Goal: Task Accomplishment & Management: Use online tool/utility

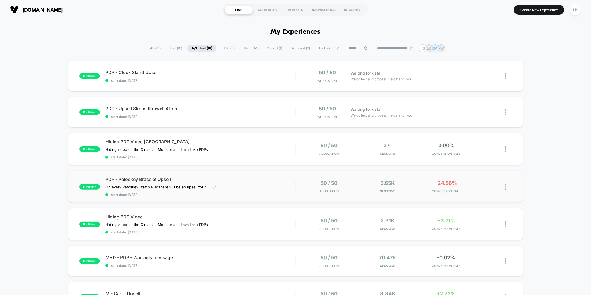
click at [238, 190] on div "PDP - Petoskey Bracelet Upsell On every Petoskey Watch PDP there will be an ups…" at bounding box center [200, 186] width 190 height 20
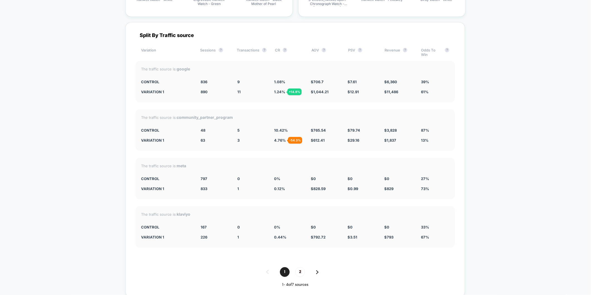
scroll to position [1552, 0]
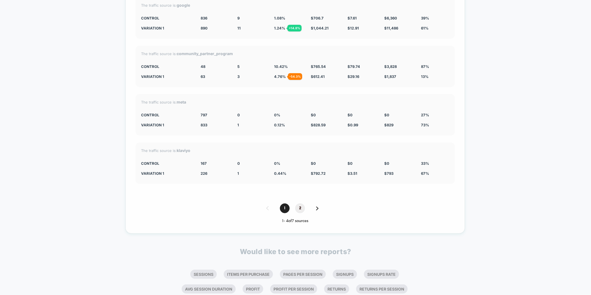
click at [302, 208] on span "2" at bounding box center [300, 208] width 10 height 10
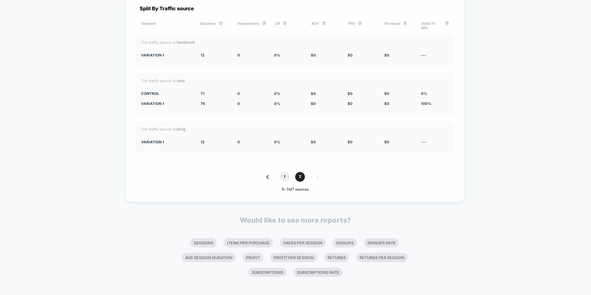
click at [283, 178] on span "1" at bounding box center [285, 177] width 10 height 10
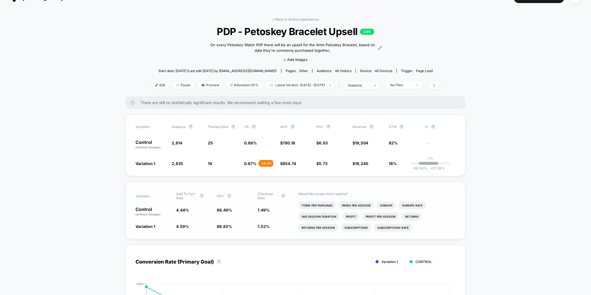
scroll to position [6, 0]
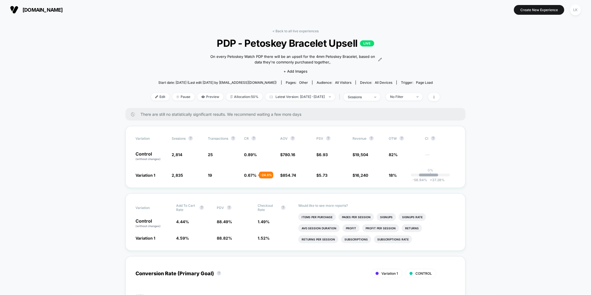
click at [168, 56] on div "< Back to all live experiences PDP - Petoskey Bracelet Upsell LIVE On every Pet…" at bounding box center [295, 68] width 289 height 79
click at [299, 31] on link "< Back to all live experiences" at bounding box center [295, 31] width 46 height 4
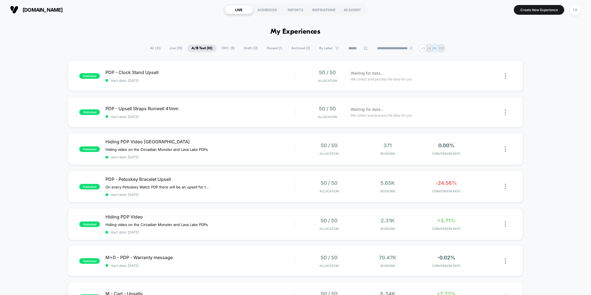
click at [149, 49] on span "All ( 31 )" at bounding box center [155, 49] width 19 height 8
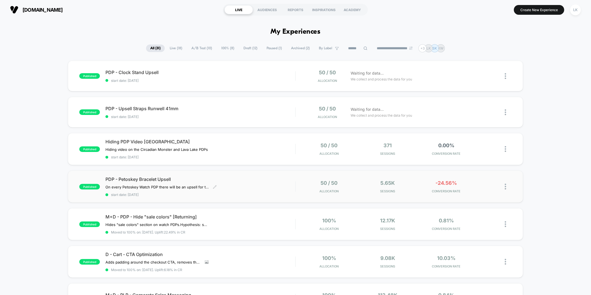
click at [237, 186] on div "On every Petoskey Watch PDP there will be an upsell for the 4mm Petoskey Bracel…" at bounding box center [171, 187] width 133 height 4
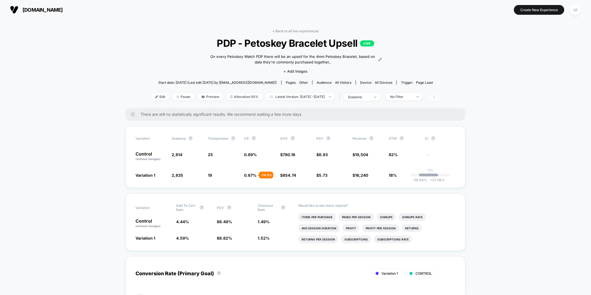
click at [440, 97] on span at bounding box center [434, 97] width 12 height 8
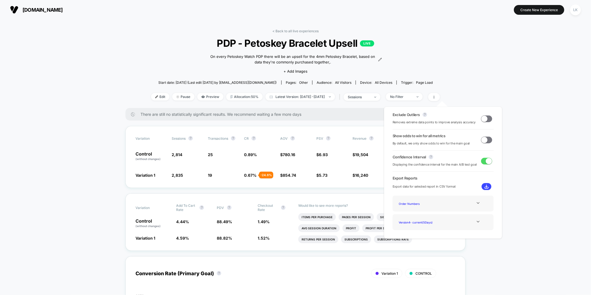
click at [485, 185] on img at bounding box center [487, 187] width 4 height 4
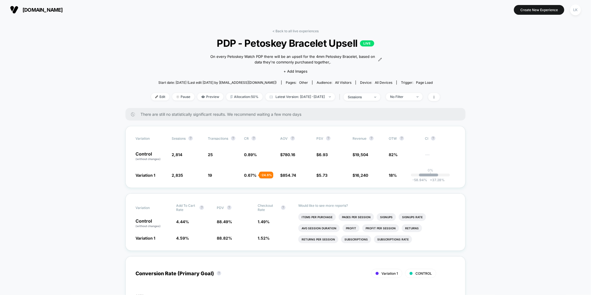
click at [290, 34] on div "< Back to all live experiences PDP - Petoskey Bracelet Upsell LIVE On every Pet…" at bounding box center [295, 68] width 289 height 79
click at [288, 29] on link "< Back to all live experiences" at bounding box center [295, 31] width 46 height 4
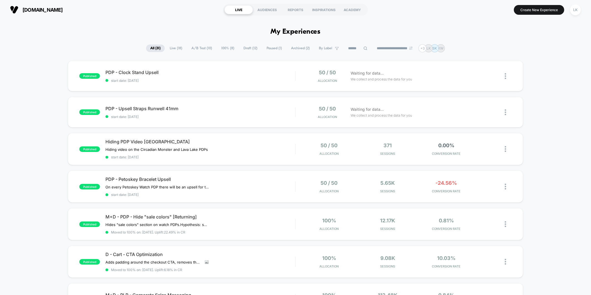
click at [174, 47] on span "Live ( 18 )" at bounding box center [176, 49] width 21 height 8
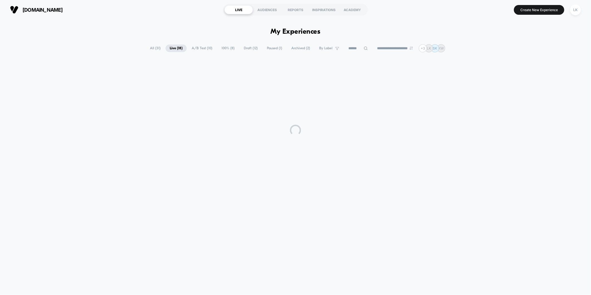
click at [201, 46] on span "A/B Test ( 10 )" at bounding box center [202, 49] width 29 height 8
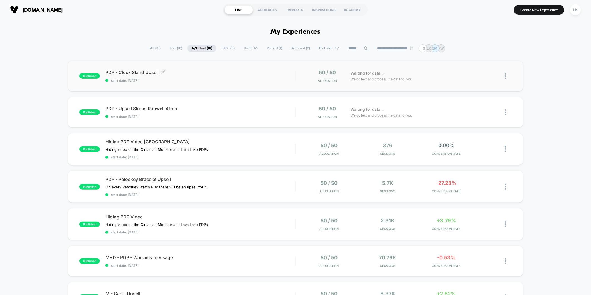
click at [201, 72] on span "PDP - Clock Stand Upsell Click to edit experience details" at bounding box center [200, 73] width 190 height 6
click at [299, 116] on div "50 / 50 Allocation Waiting for data... We collect and process the data for you" at bounding box center [404, 112] width 216 height 13
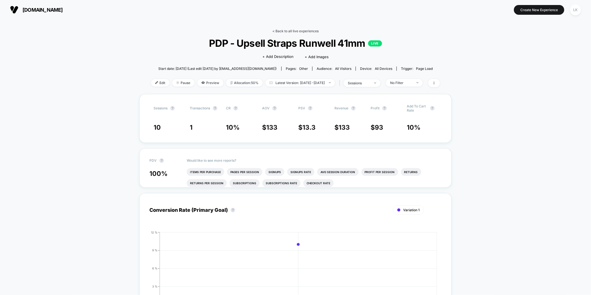
click at [280, 29] on link "< Back to all live experiences" at bounding box center [295, 31] width 46 height 4
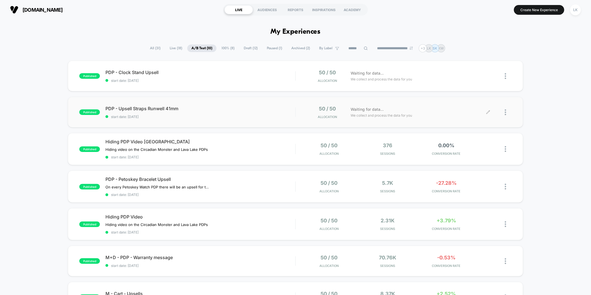
click at [510, 116] on div at bounding box center [508, 112] width 7 height 13
click at [467, 82] on div "Edit" at bounding box center [477, 81] width 50 height 13
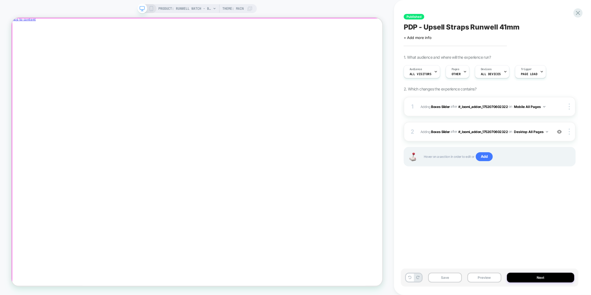
click at [30, 22] on div at bounding box center [258, 22] width 495 height 0
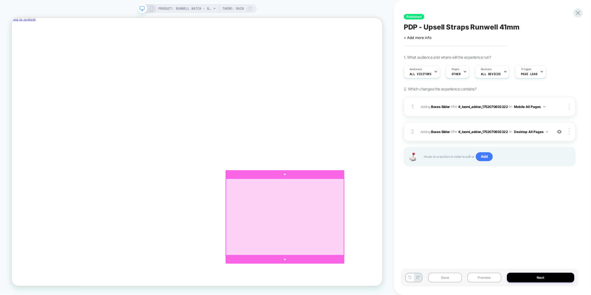
click at [397, 243] on div at bounding box center [375, 283] width 157 height 102
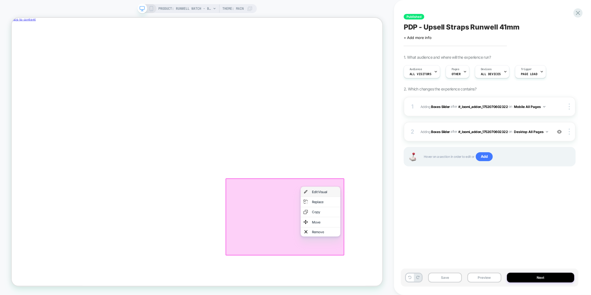
click at [406, 249] on div "Edit Visual" at bounding box center [423, 249] width 53 height 13
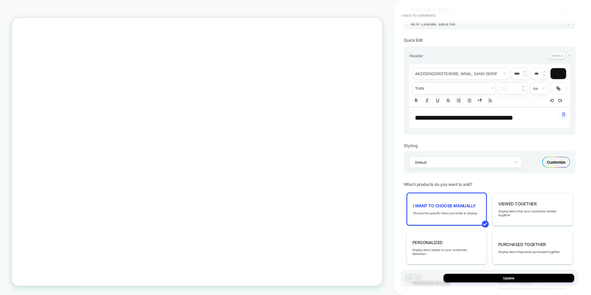
scroll to position [87, 0]
click at [559, 157] on div "Customize" at bounding box center [556, 162] width 28 height 11
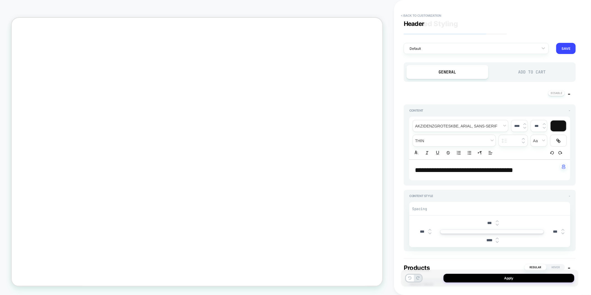
scroll to position [0, 0]
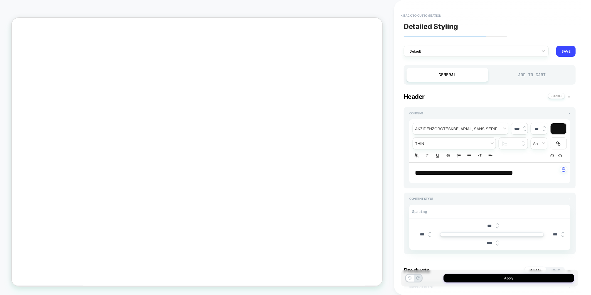
click at [539, 77] on div "Add to Cart" at bounding box center [532, 75] width 82 height 14
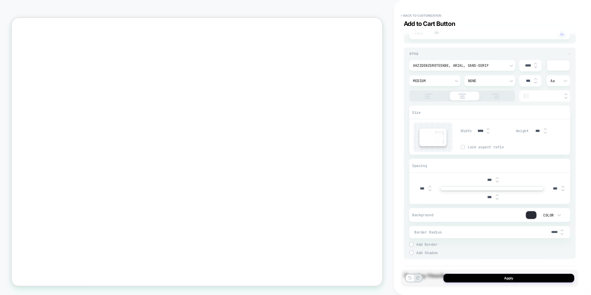
scroll to position [124, 0]
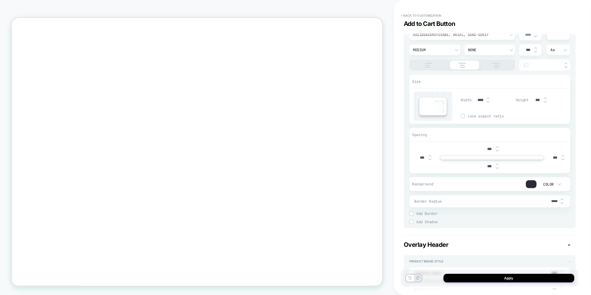
click at [563, 203] on img at bounding box center [562, 203] width 3 height 2
click at [560, 200] on input "*****" at bounding box center [554, 201] width 13 height 4
click at [544, 200] on span "Border Radius" at bounding box center [481, 201] width 134 height 5
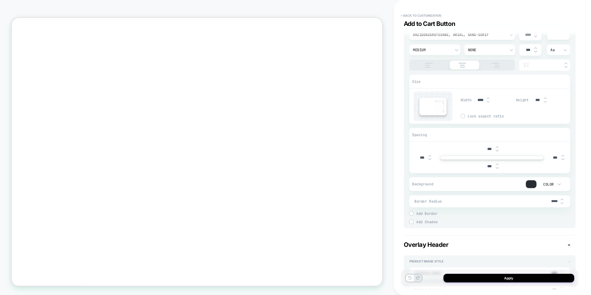
type textarea "*"
type input "****"
type textarea "*"
type input "****"
click at [562, 202] on img at bounding box center [562, 203] width 3 height 2
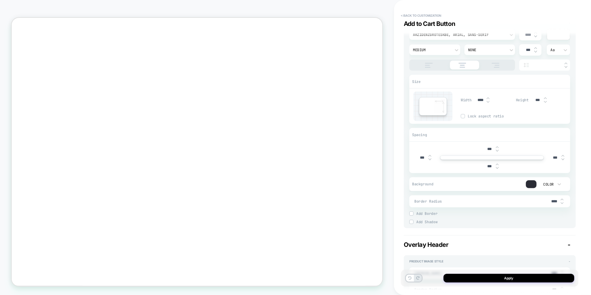
click at [560, 200] on input "****" at bounding box center [554, 201] width 13 height 5
type textarea "*"
type input "****"
click at [563, 203] on img at bounding box center [562, 203] width 3 height 2
click at [561, 201] on div at bounding box center [562, 201] width 3 height 6
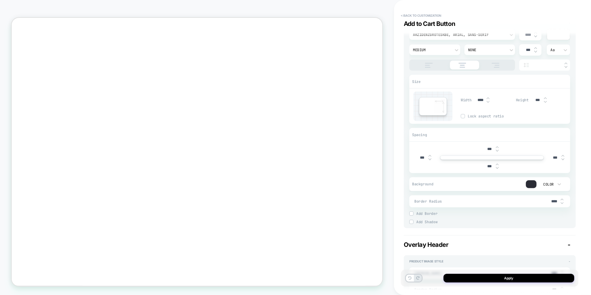
type textarea "*"
type input "****"
click at [553, 199] on input "****" at bounding box center [554, 201] width 13 height 5
type textarea "*"
drag, startPoint x: 554, startPoint y: 201, endPoint x: 532, endPoint y: 199, distance: 22.1
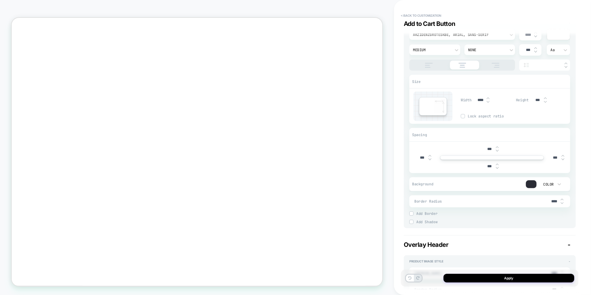
click at [538, 201] on div "Border Radius ****" at bounding box center [489, 201] width 161 height 12
type textarea "*"
type input "***"
type textarea "*"
type input "***"
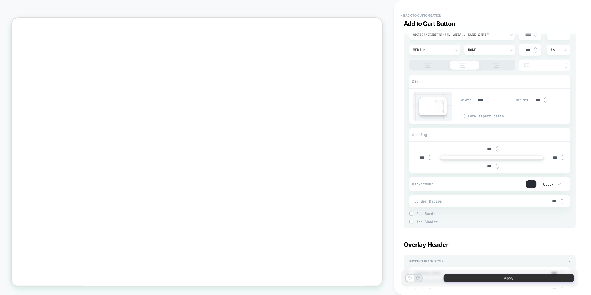
click at [514, 279] on button "Apply" at bounding box center [509, 278] width 131 height 9
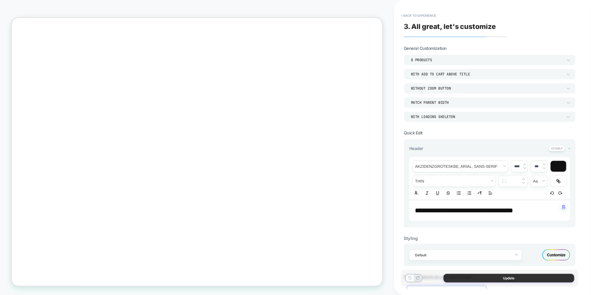
click at [522, 277] on button "Update" at bounding box center [509, 278] width 131 height 9
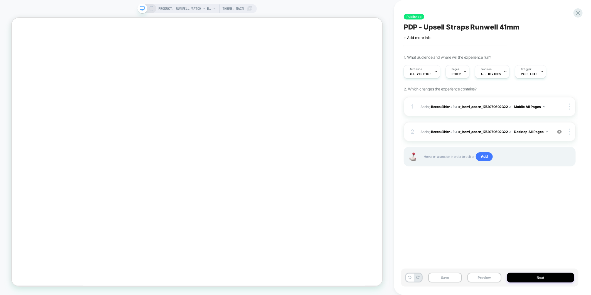
scroll to position [24, 0]
click at [152, 9] on icon at bounding box center [151, 8] width 5 height 5
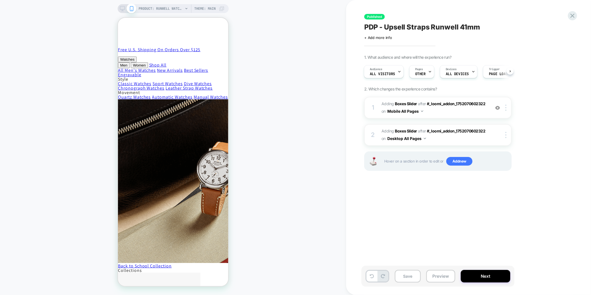
scroll to position [210, 0]
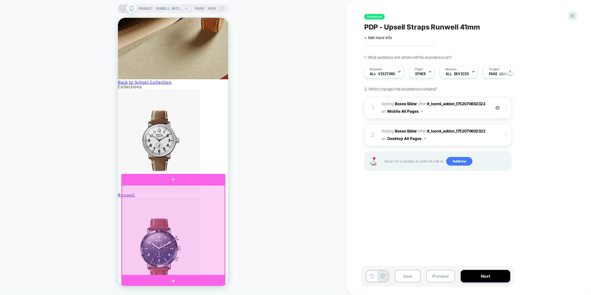
click at [197, 212] on div at bounding box center [173, 230] width 103 height 90
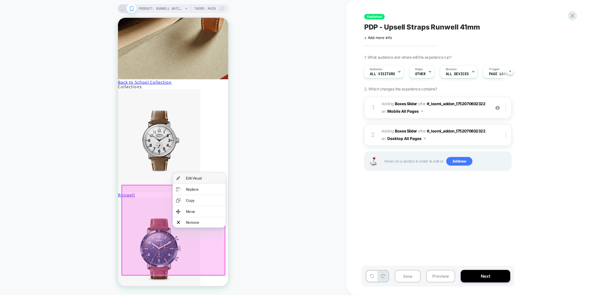
click at [200, 177] on div "Edit Visual" at bounding box center [204, 178] width 36 height 4
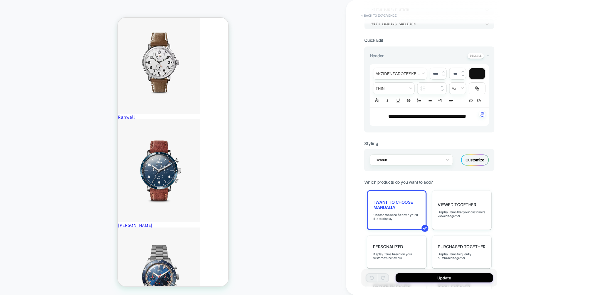
scroll to position [62, 0]
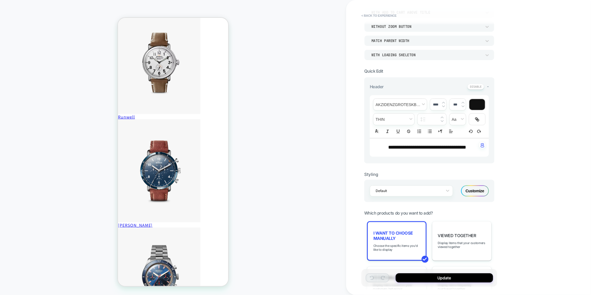
click at [483, 188] on div "Customize" at bounding box center [475, 190] width 28 height 11
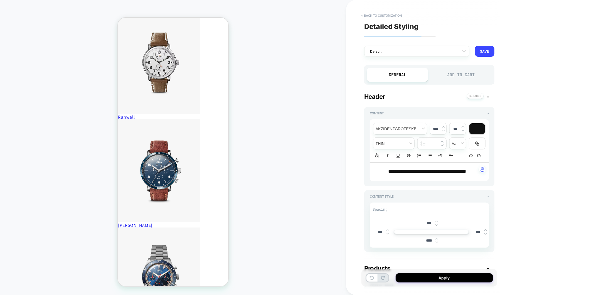
click at [465, 75] on div "Add to Cart" at bounding box center [461, 75] width 61 height 14
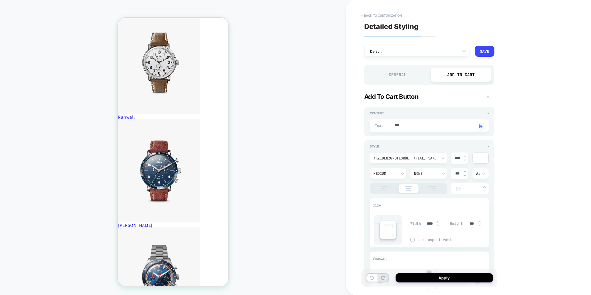
scroll to position [124, 0]
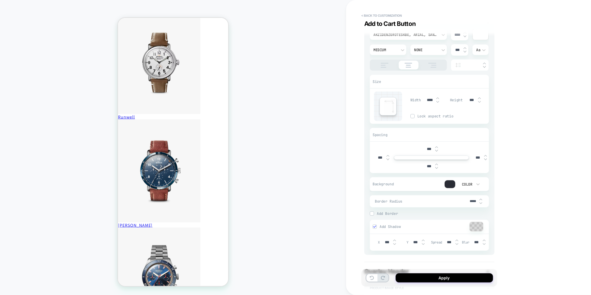
type textarea "*"
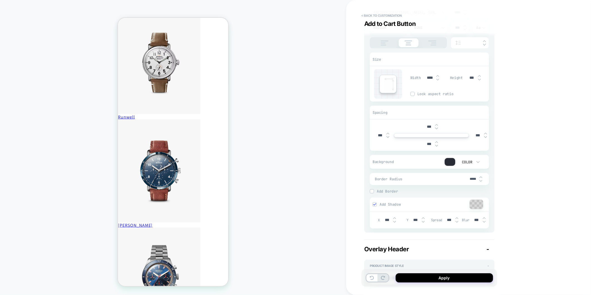
scroll to position [154, 0]
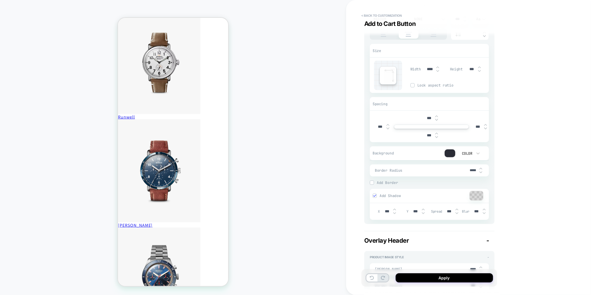
click at [478, 171] on input "*****" at bounding box center [473, 170] width 13 height 4
drag, startPoint x: 473, startPoint y: 171, endPoint x: 468, endPoint y: 171, distance: 4.2
click at [468, 171] on input "*****" at bounding box center [473, 170] width 13 height 4
type input "***"
type textarea "*"
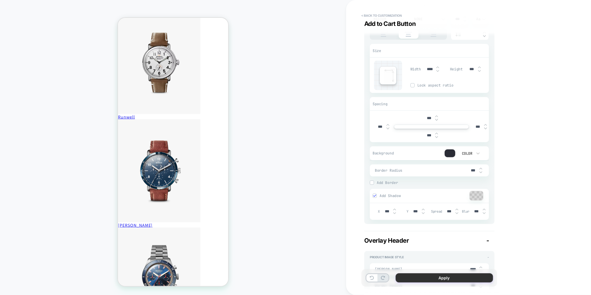
type input "***"
click at [441, 278] on button "Apply" at bounding box center [444, 277] width 97 height 9
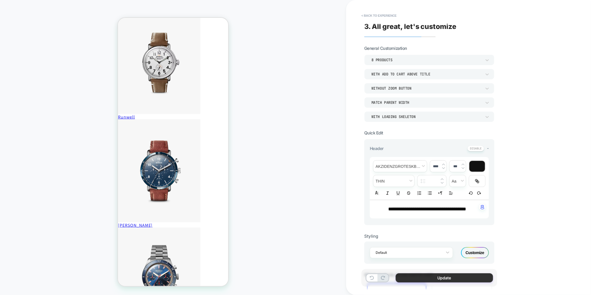
click at [430, 279] on button "Update" at bounding box center [444, 277] width 97 height 9
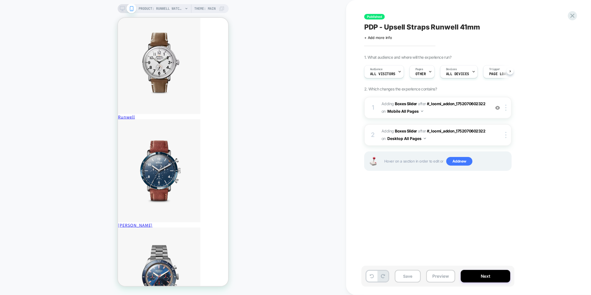
scroll to position [0, 0]
click at [411, 277] on button "Save" at bounding box center [408, 276] width 26 height 13
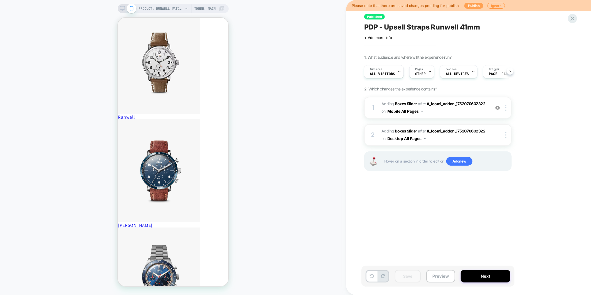
click at [471, 3] on button "Publish" at bounding box center [474, 6] width 19 height 6
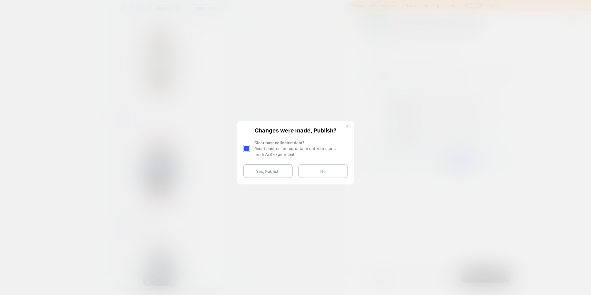
click at [329, 171] on button "No" at bounding box center [323, 171] width 50 height 14
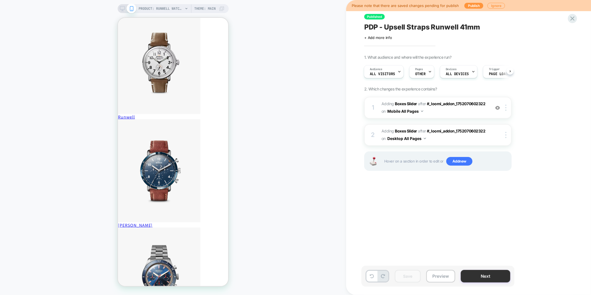
click at [480, 277] on button "Next" at bounding box center [486, 276] width 50 height 13
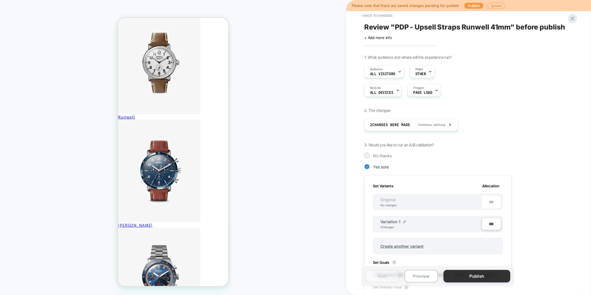
scroll to position [0, 1]
click at [485, 274] on button "Publish" at bounding box center [477, 276] width 67 height 13
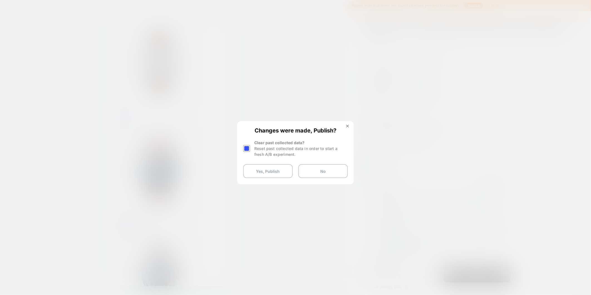
click at [247, 149] on div at bounding box center [246, 148] width 7 height 7
click at [274, 173] on button "Yes, Publish" at bounding box center [268, 171] width 50 height 14
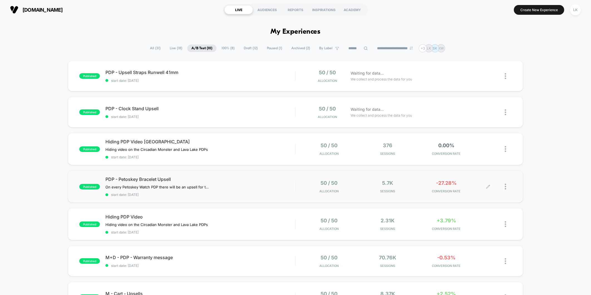
click at [461, 184] on div "-27.28% CONVERSION RATE" at bounding box center [447, 186] width 56 height 13
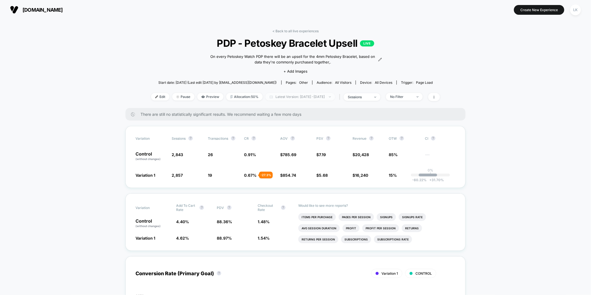
click at [325, 94] on span "Latest Version: Aug 7, 2025 - Aug 11, 2025" at bounding box center [301, 97] width 70 height 8
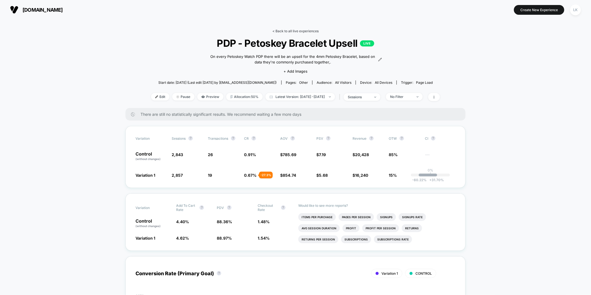
click at [290, 31] on link "< Back to all live experiences" at bounding box center [295, 31] width 46 height 4
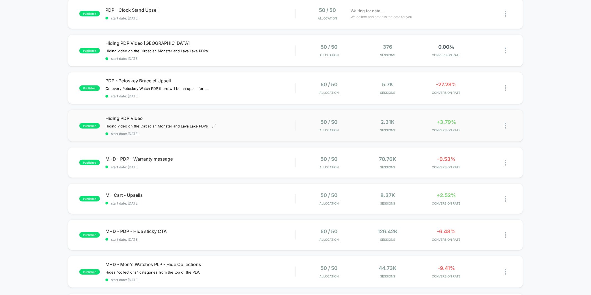
scroll to position [62, 0]
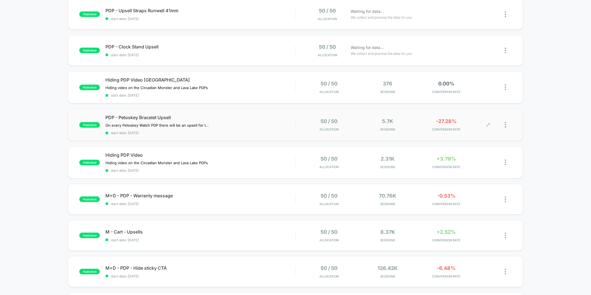
click at [446, 122] on span "-27.28%" at bounding box center [446, 121] width 21 height 6
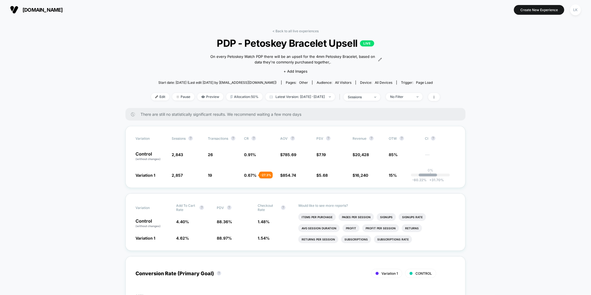
scroll to position [93, 0]
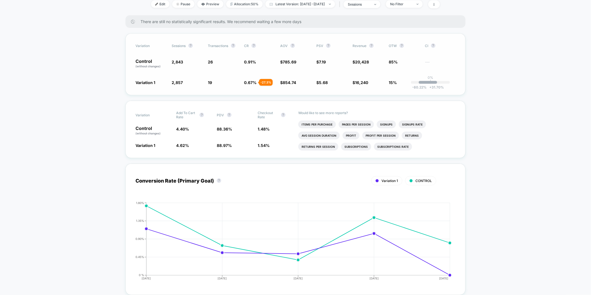
drag, startPoint x: 241, startPoint y: 80, endPoint x: 264, endPoint y: 79, distance: 22.6
click at [264, 80] on div "Variation 1 2,857 + 0.49 % 19 - 27.3 % 0.67 % - 27.3 % $ 854.74 + 8.8 % $ 5.68 …" at bounding box center [296, 83] width 320 height 6
drag, startPoint x: 235, startPoint y: 79, endPoint x: 289, endPoint y: 87, distance: 54.6
click at [289, 87] on div "Variation Sessions ? Transactions ? CR ? AOV ? PSV ? Revenue ? OTW ? CI ? Contr…" at bounding box center [296, 64] width 340 height 62
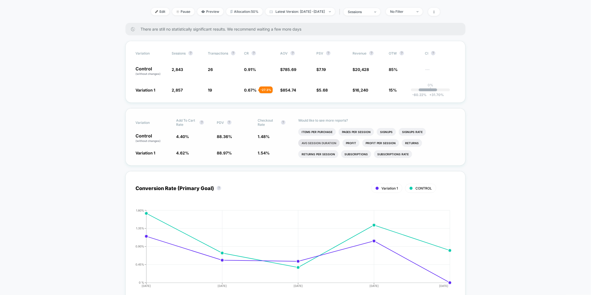
scroll to position [31, 0]
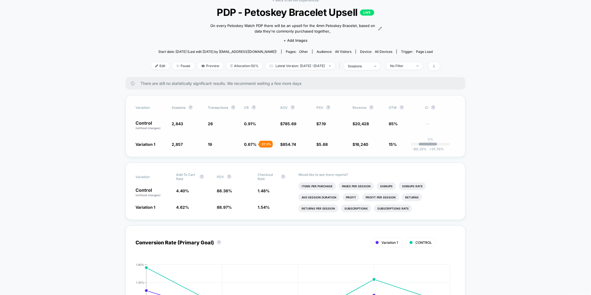
drag, startPoint x: 278, startPoint y: 121, endPoint x: 296, endPoint y: 137, distance: 23.9
click at [296, 136] on div "Variation Sessions ? Transactions ? CR ? AOV ? PSV ? Revenue ? OTW ? CI ? Contr…" at bounding box center [296, 126] width 340 height 62
drag, startPoint x: 244, startPoint y: 105, endPoint x: 263, endPoint y: 134, distance: 34.8
click at [263, 134] on div "Variation Sessions ? Transactions ? CR ? AOV ? PSV ? Revenue ? OTW ? CI ? Contr…" at bounding box center [296, 126] width 340 height 62
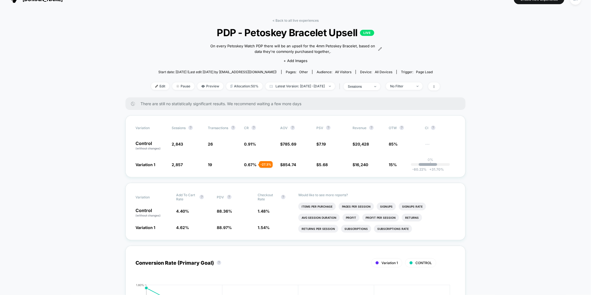
scroll to position [0, 0]
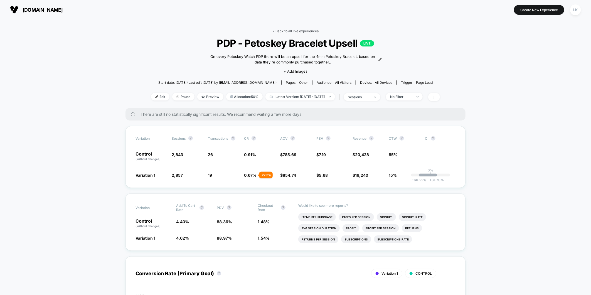
click at [304, 32] on link "< Back to all live experiences" at bounding box center [295, 31] width 46 height 4
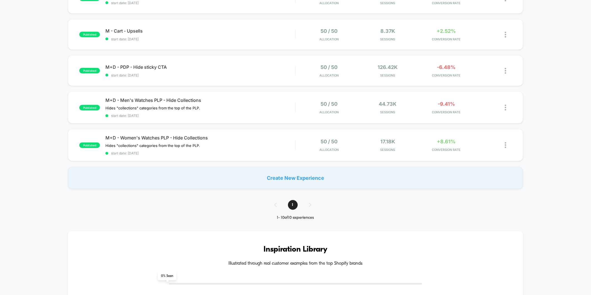
scroll to position [278, 0]
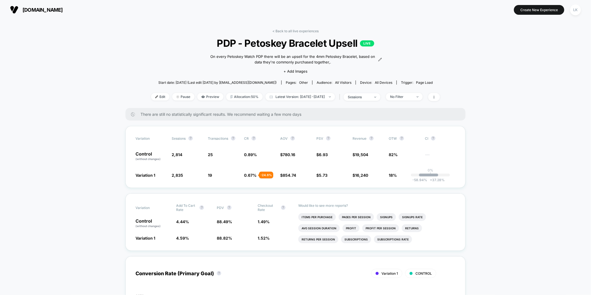
scroll to position [6, 0]
